Goal: Task Accomplishment & Management: Manage account settings

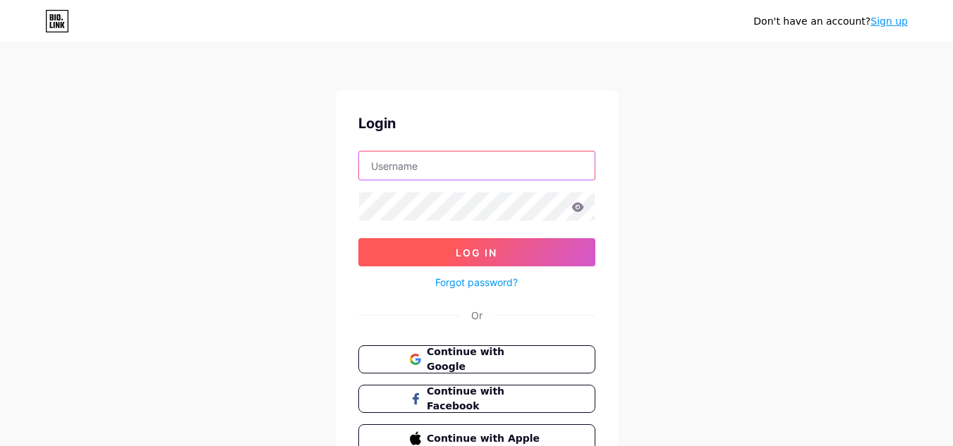
type input "[EMAIL_ADDRESS][DOMAIN_NAME]"
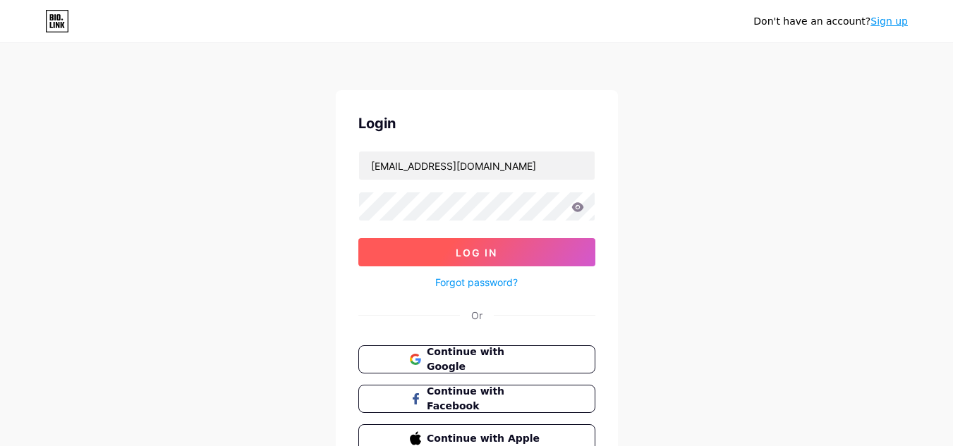
click at [445, 255] on button "Log In" at bounding box center [476, 252] width 237 height 28
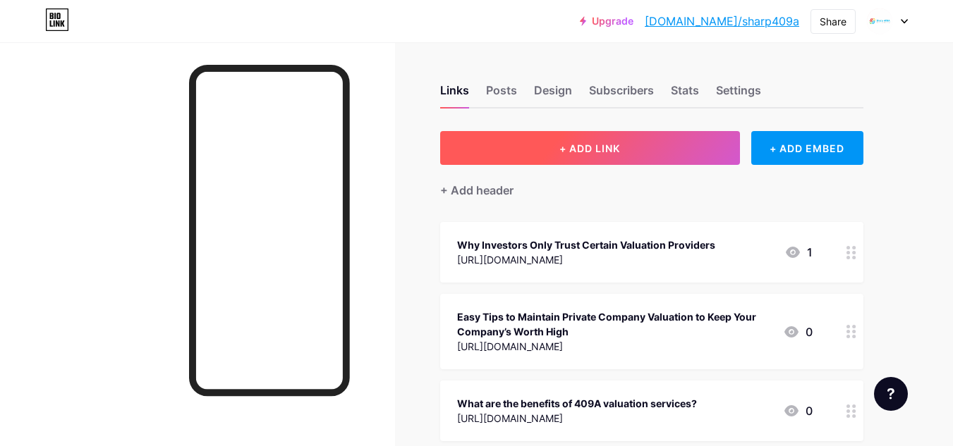
click at [588, 152] on span "+ ADD LINK" at bounding box center [589, 148] width 61 height 12
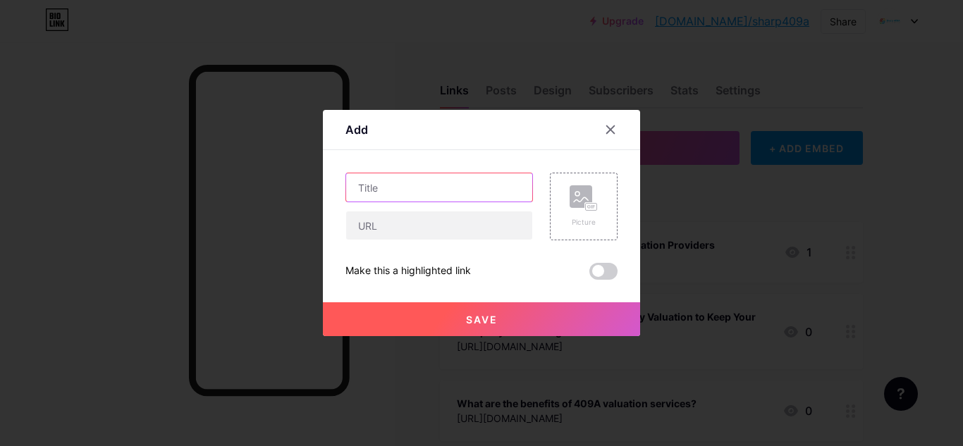
click at [395, 189] on input "text" at bounding box center [439, 188] width 186 height 28
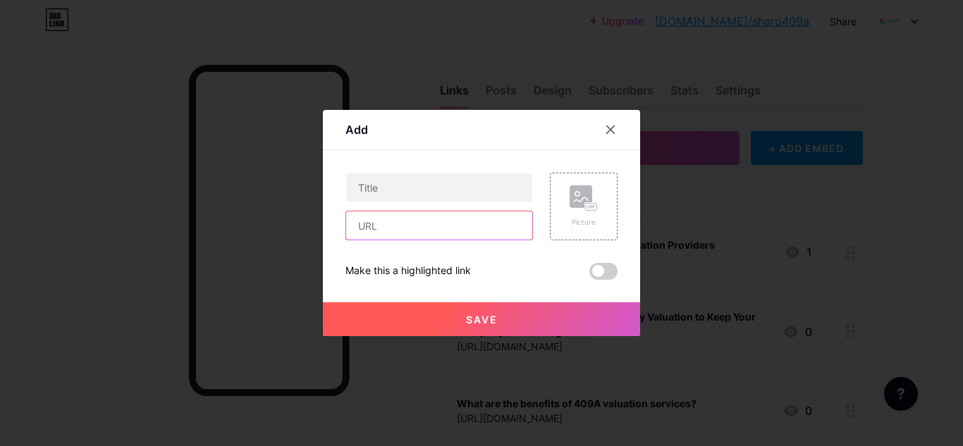
click at [395, 222] on input "text" at bounding box center [439, 226] width 186 height 28
paste input "[URL][DOMAIN_NAME]"
type input "[URL][DOMAIN_NAME]"
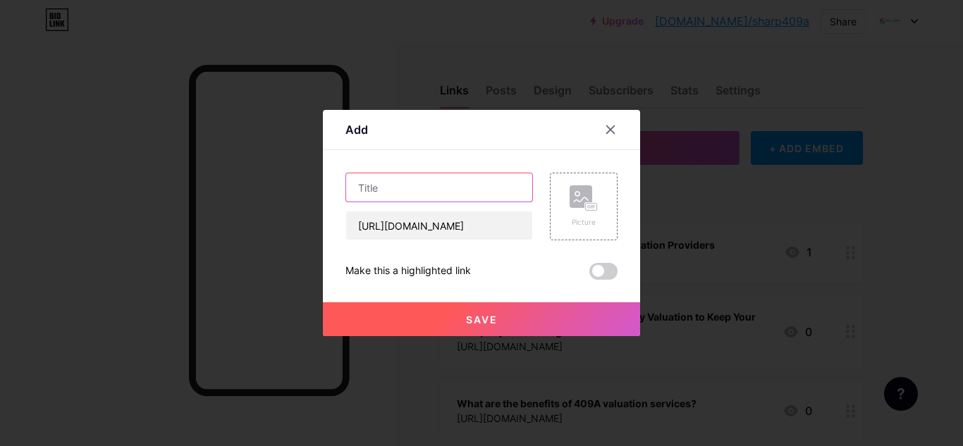
click at [459, 190] on input "text" at bounding box center [439, 188] width 186 height 28
paste input "Smart Ways to Value Your Startup for Entrepreneurs"
type input "Smart Ways to Value Your Startup for Entrepreneurs"
click at [513, 261] on div "Smart Ways to Value Your Startup for Entrepreneurs [URL][DOMAIN_NAME] Picture M…" at bounding box center [482, 226] width 272 height 107
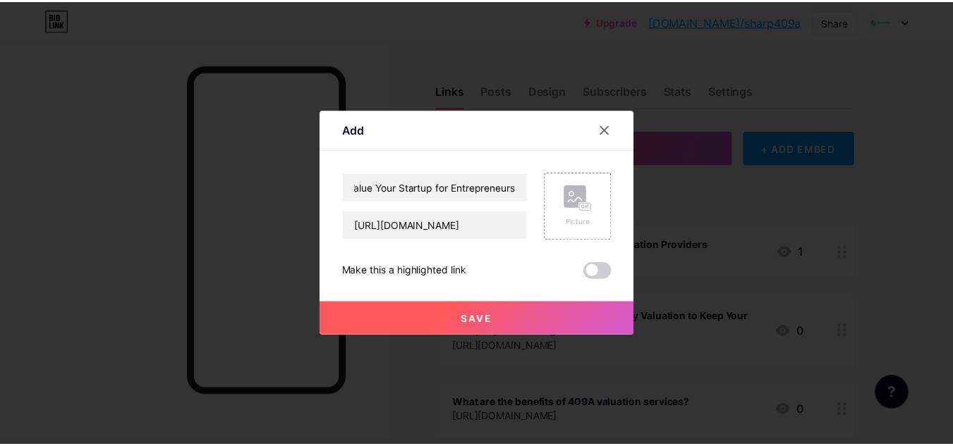
scroll to position [0, 0]
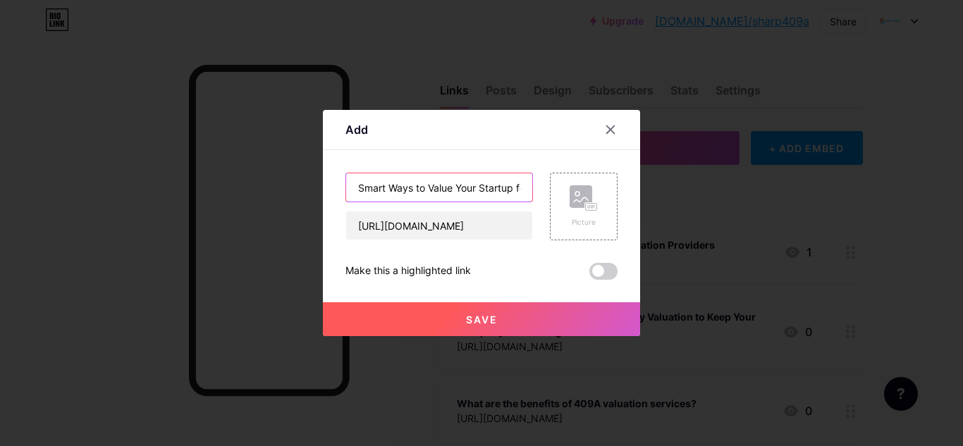
click at [473, 192] on input "Smart Ways to Value Your Startup for Entrepreneurs" at bounding box center [439, 188] width 186 height 28
click at [611, 269] on span at bounding box center [604, 271] width 28 height 17
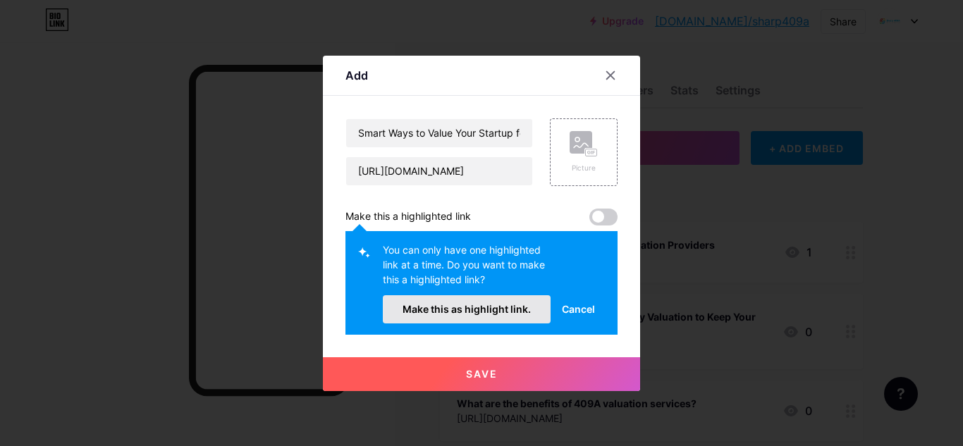
click at [543, 305] on button "Make this as highlight link." at bounding box center [467, 310] width 168 height 28
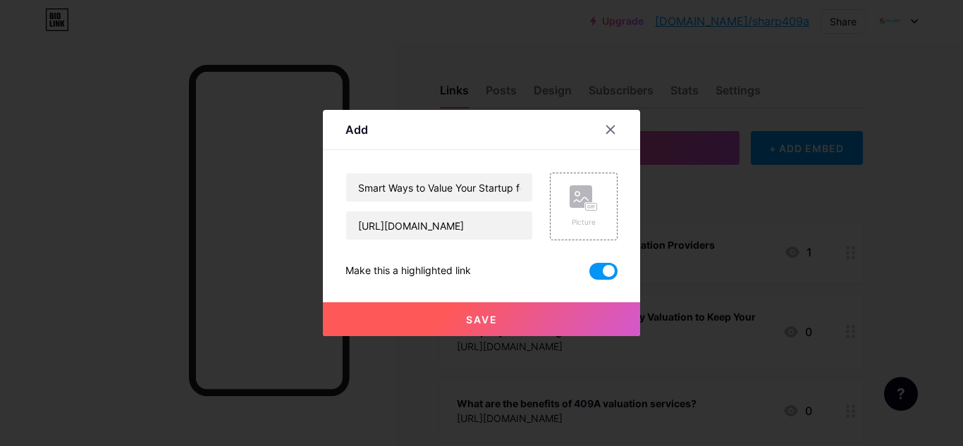
click at [513, 319] on button "Save" at bounding box center [481, 320] width 317 height 34
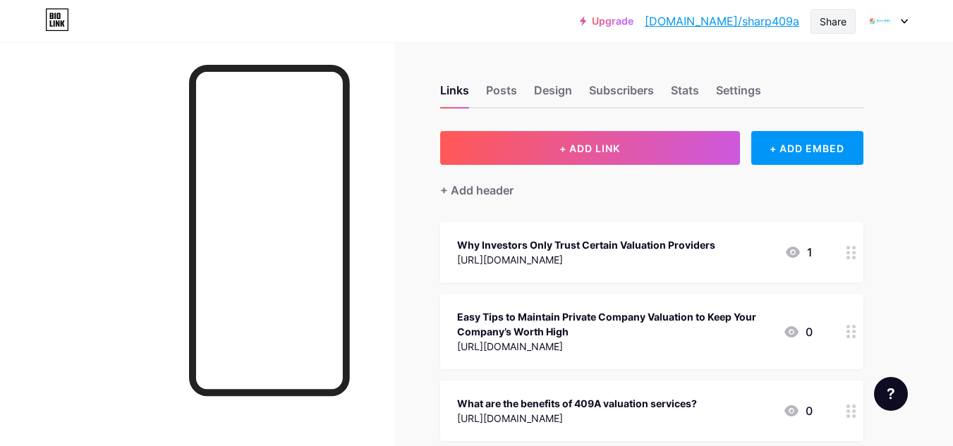
click at [829, 24] on div "Share" at bounding box center [833, 21] width 27 height 15
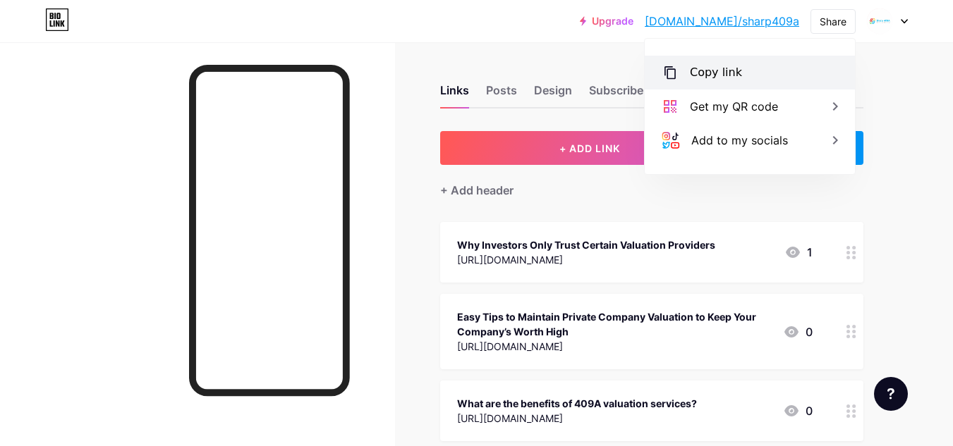
click at [755, 78] on div "Copy link" at bounding box center [750, 73] width 210 height 34
